Goal: Transaction & Acquisition: Purchase product/service

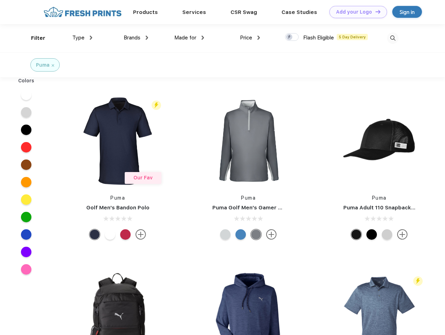
click at [356, 12] on link "Add your Logo Design Tool" at bounding box center [359, 12] width 58 height 12
click at [0, 0] on div "Design Tool" at bounding box center [0, 0] width 0 height 0
click at [375, 12] on link "Add your Logo Design Tool" at bounding box center [359, 12] width 58 height 12
click at [34, 38] on div "Filter" at bounding box center [38, 38] width 14 height 8
click at [82, 38] on span "Type" at bounding box center [78, 38] width 12 height 6
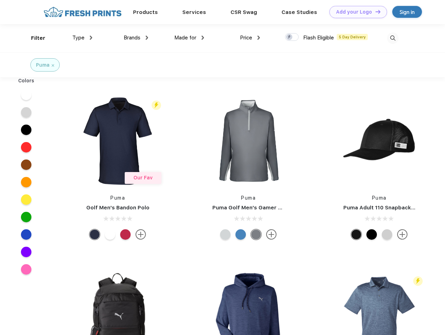
click at [136, 38] on span "Brands" at bounding box center [132, 38] width 17 height 6
click at [189, 38] on span "Made for" at bounding box center [185, 38] width 22 height 6
click at [250, 38] on span "Price" at bounding box center [246, 38] width 12 height 6
click at [292, 37] on div at bounding box center [292, 37] width 14 height 8
click at [290, 37] on input "checkbox" at bounding box center [287, 35] width 5 height 5
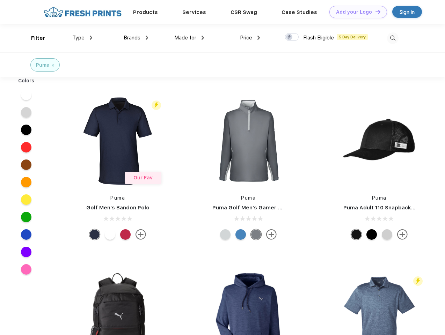
click at [393, 38] on img at bounding box center [393, 38] width 12 height 12
